Goal: Information Seeking & Learning: Learn about a topic

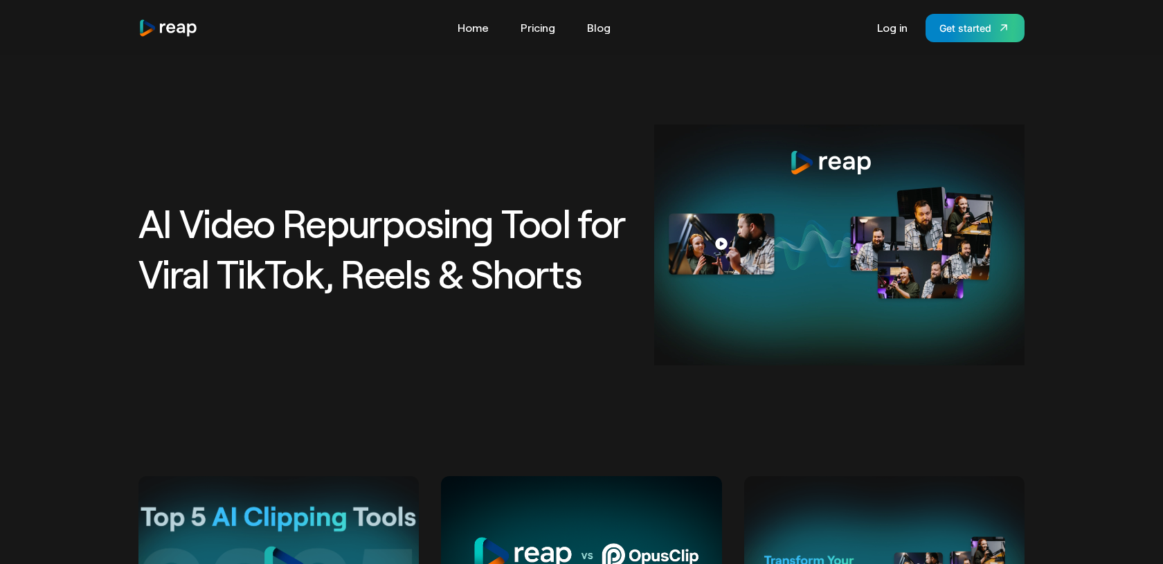
click at [294, 476] on Clips at bounding box center [278, 569] width 280 height 187
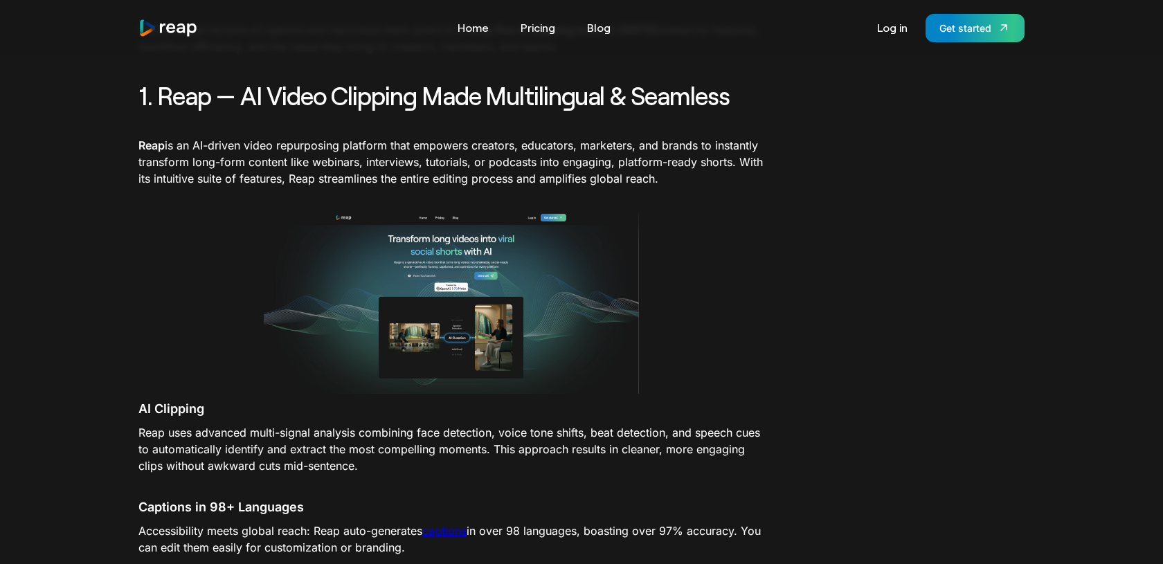
scroll to position [699, 0]
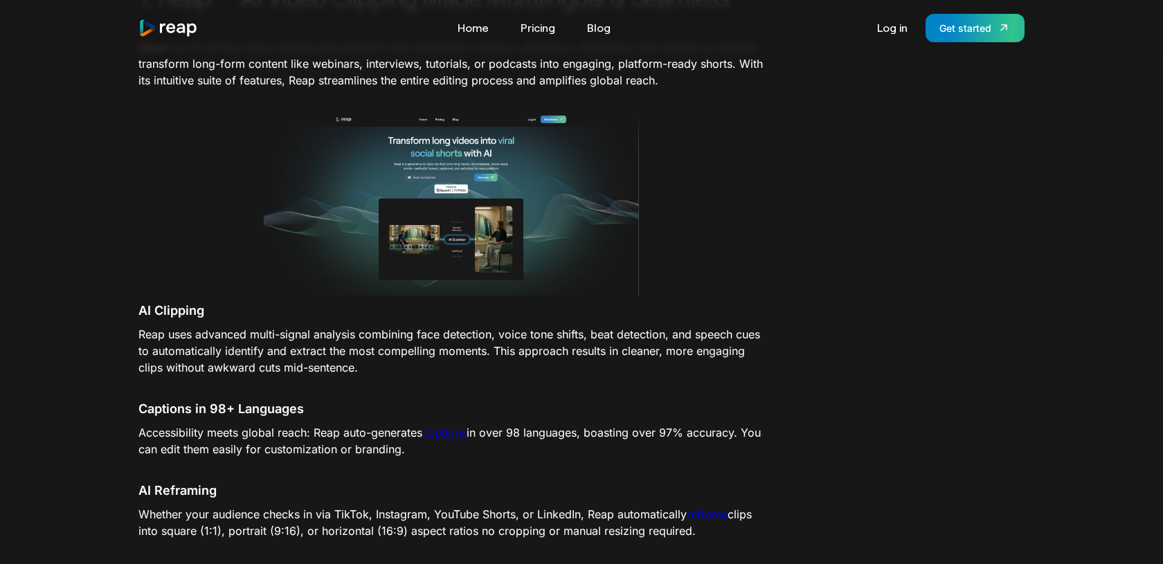
click at [450, 431] on link "captions" at bounding box center [444, 433] width 44 height 14
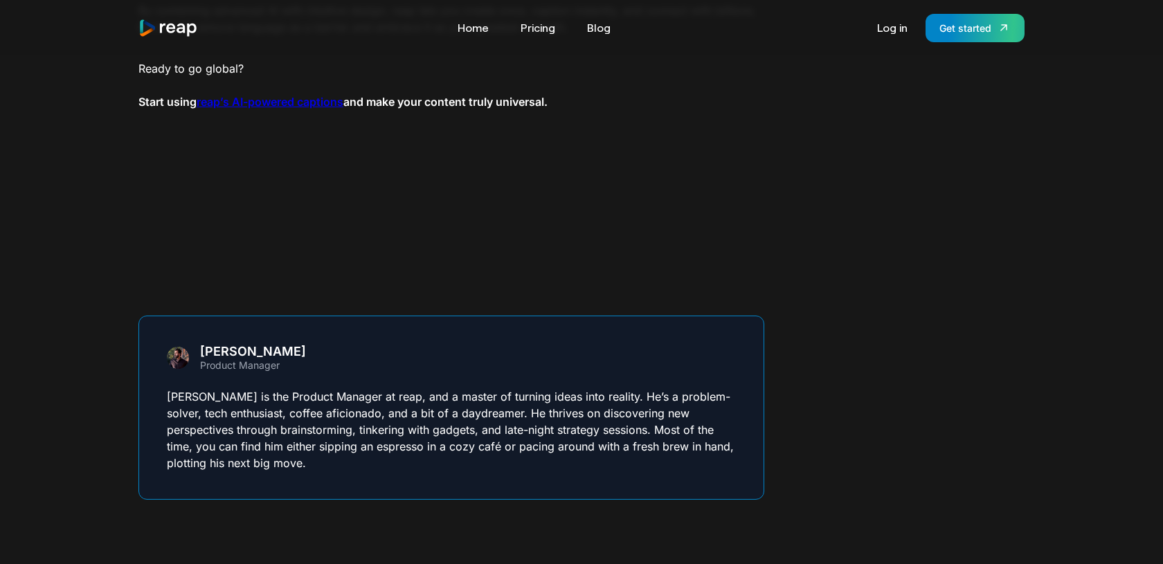
scroll to position [2366, 0]
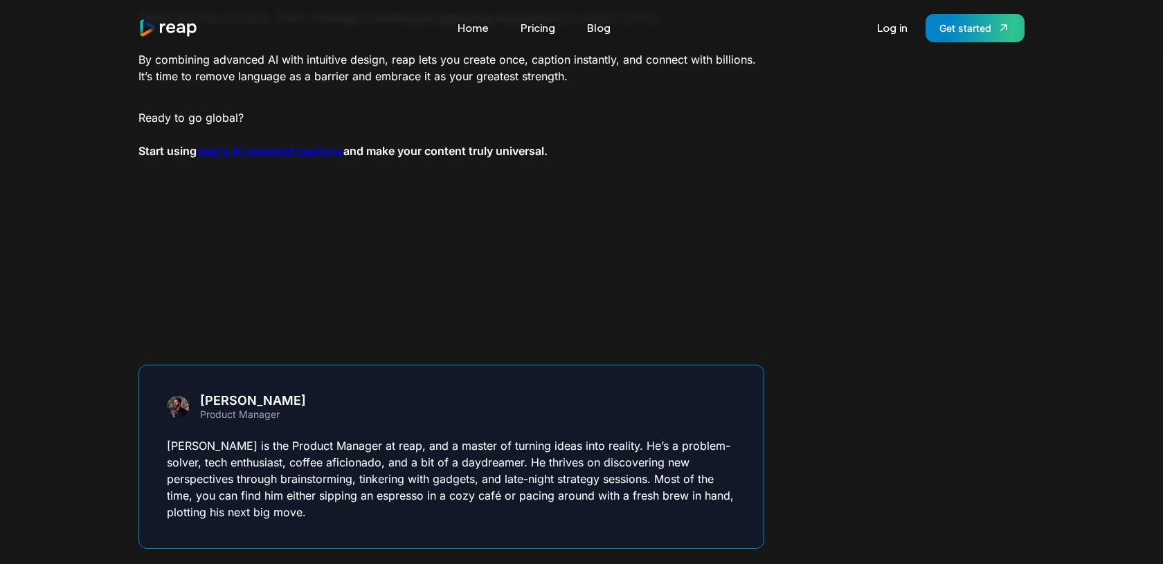
click at [286, 152] on strong "reap’s AI-powered captions" at bounding box center [270, 151] width 147 height 14
